Goal: Task Accomplishment & Management: Manage account settings

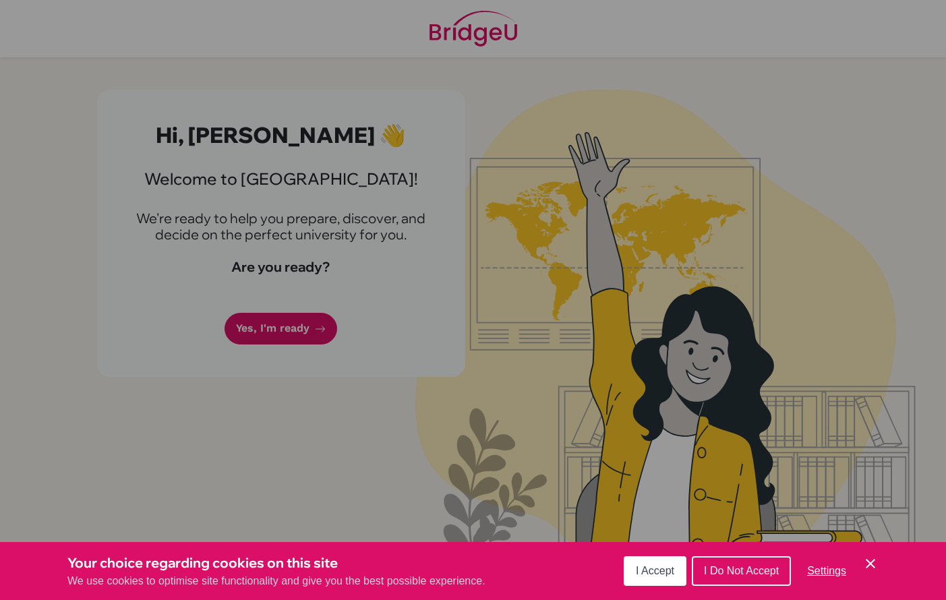
click at [638, 566] on span "I Accept" at bounding box center [655, 570] width 38 height 11
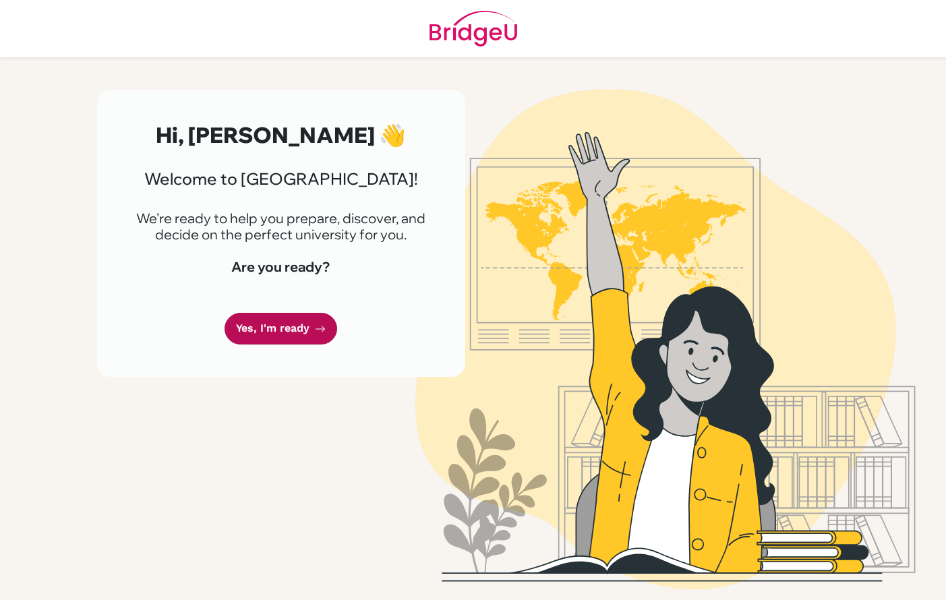
click at [315, 327] on icon at bounding box center [320, 329] width 11 height 11
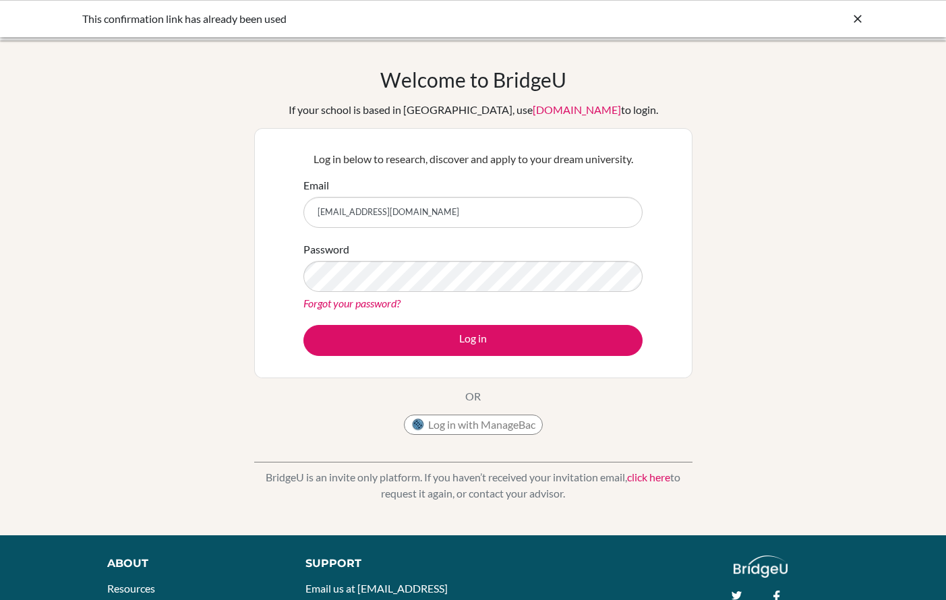
type input "[EMAIL_ADDRESS][DOMAIN_NAME]"
click at [473, 340] on button "Log in" at bounding box center [472, 340] width 339 height 31
click at [713, 243] on div "Welcome to [GEOGRAPHIC_DATA] If your school is based in [GEOGRAPHIC_DATA], use …" at bounding box center [473, 287] width 946 height 441
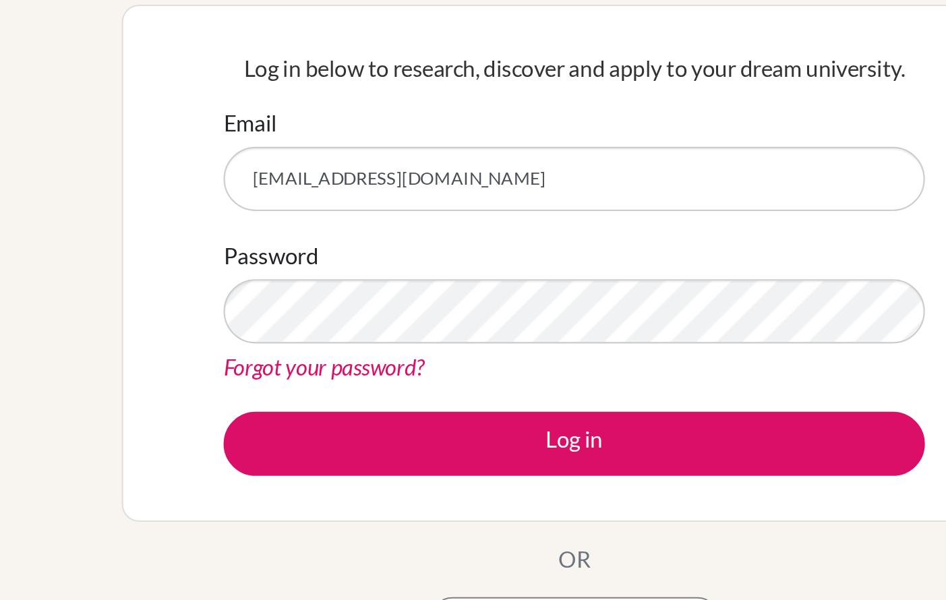
type input "[EMAIL_ADDRESS][DOMAIN_NAME]"
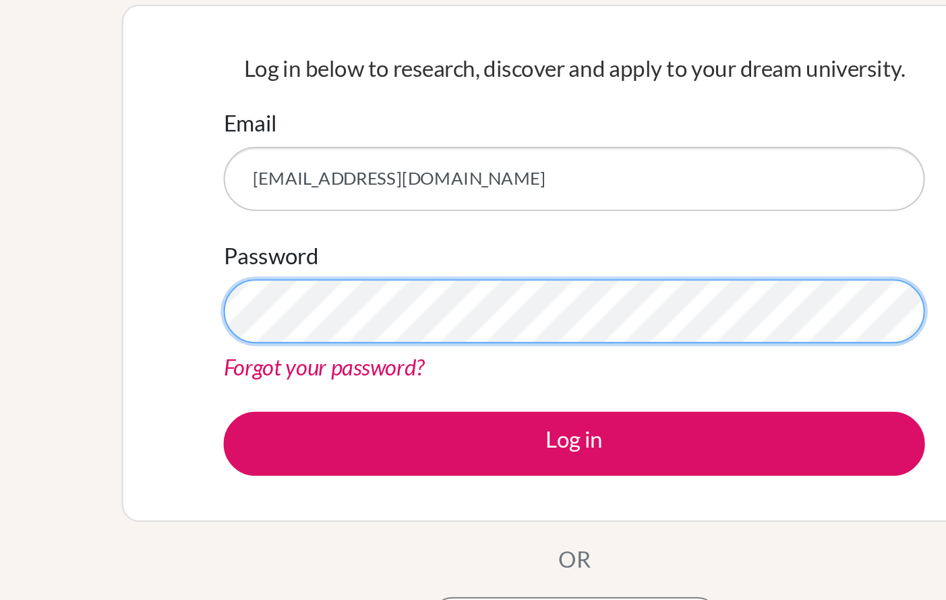
click at [303, 325] on button "Log in" at bounding box center [472, 340] width 339 height 31
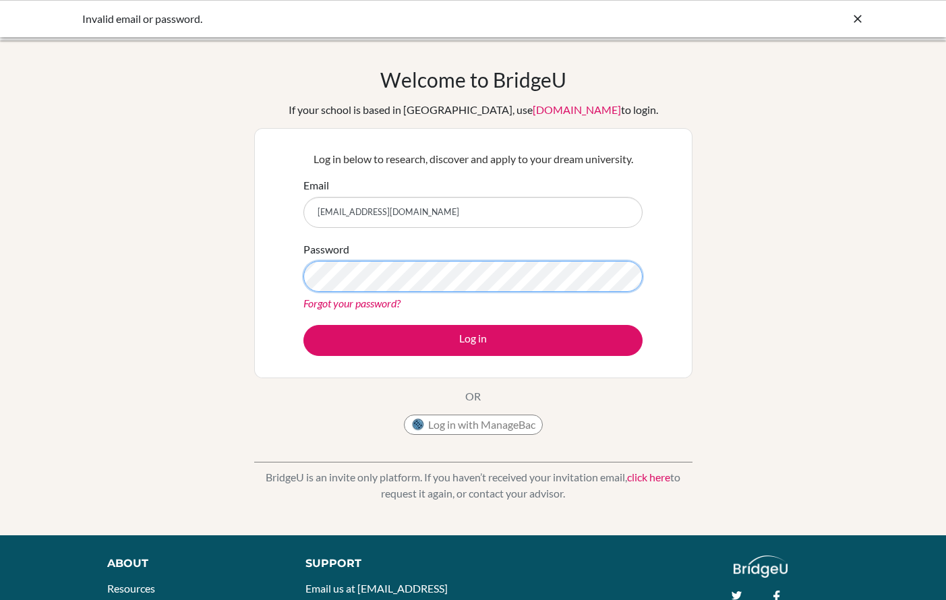
click at [473, 340] on button "Log in" at bounding box center [472, 340] width 339 height 31
